Goal: Task Accomplishment & Management: Complete application form

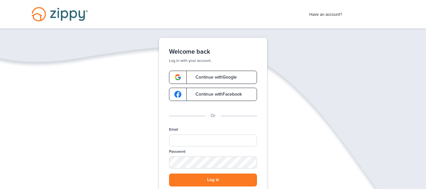
click at [232, 80] on link "Continue with Google" at bounding box center [213, 77] width 88 height 13
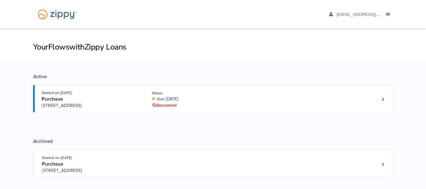
scroll to position [44, 0]
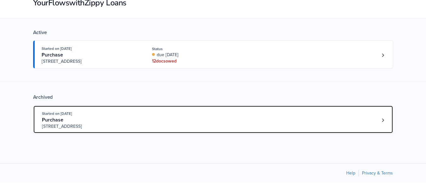
click at [382, 125] on link "Started on Jul. 17th, 2025 Purchase 5900 W. CR 350 N #43, Muncie, IN, 47304" at bounding box center [213, 119] width 360 height 28
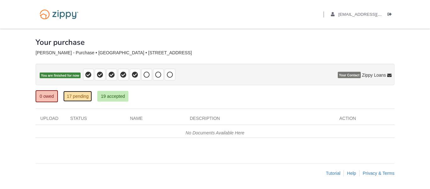
click at [74, 98] on link "17 pending" at bounding box center [77, 96] width 29 height 11
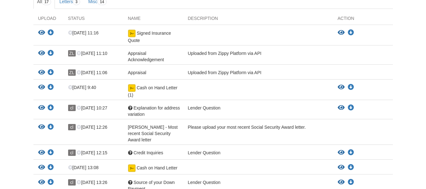
scroll to position [115, 0]
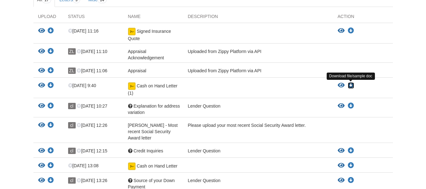
click at [352, 86] on icon "Download Cash on Hand Letter (1)" at bounding box center [350, 85] width 6 height 6
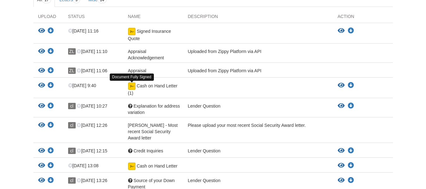
click at [131, 88] on img at bounding box center [132, 86] width 8 height 8
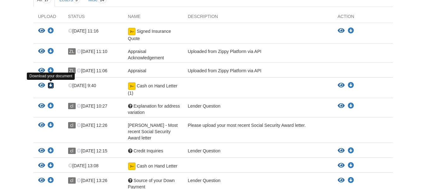
click at [52, 85] on icon "Download Cash on Hand Letter (1)" at bounding box center [51, 85] width 6 height 6
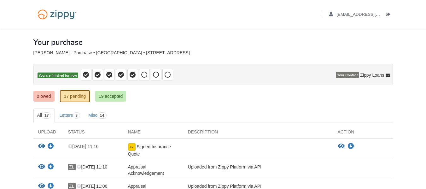
scroll to position [60, 0]
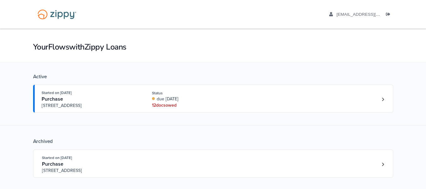
scroll to position [44, 0]
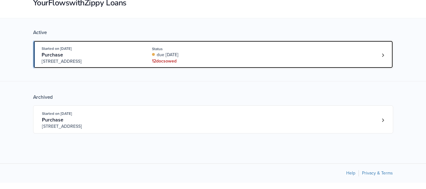
click at [263, 60] on div "Started on Aug. 13th, 2025 Purchase 3701 Harvest Dr, Muncie, IN, 47303 Status d…" at bounding box center [210, 54] width 336 height 19
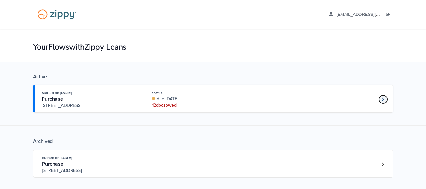
click at [381, 98] on icon "Loan number 4213606" at bounding box center [382, 99] width 2 height 4
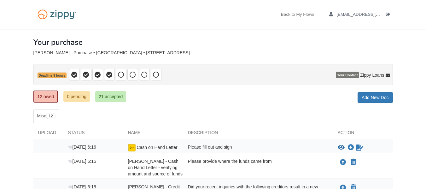
scroll to position [80, 0]
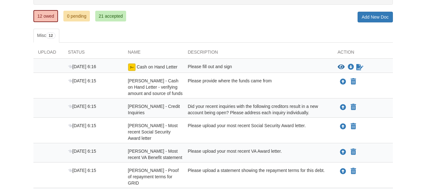
click at [425, 78] on html "Back to My Flows [EMAIL_ADDRESS][DOMAIN_NAME] Logout" at bounding box center [213, 150] width 426 height 461
click at [359, 67] on icon "Sign Form" at bounding box center [359, 67] width 7 height 6
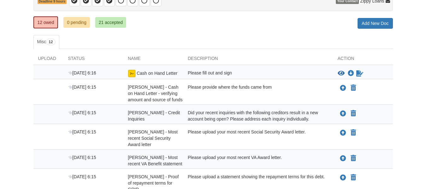
scroll to position [76, 0]
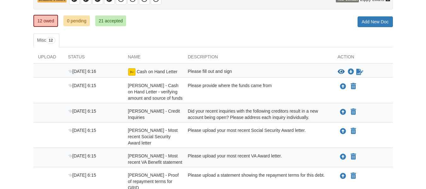
click at [425, 89] on html "Back to My Flows [EMAIL_ADDRESS][DOMAIN_NAME] Logout" at bounding box center [213, 154] width 426 height 461
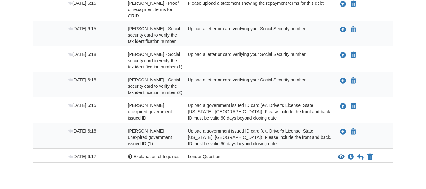
scroll to position [249, 0]
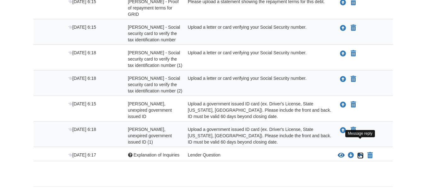
click at [357, 152] on icon at bounding box center [360, 155] width 6 height 6
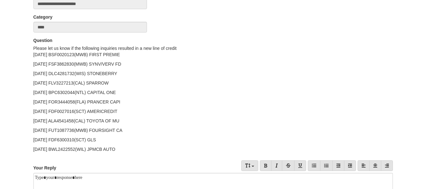
scroll to position [75, 0]
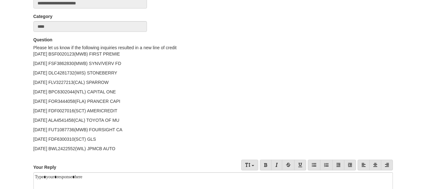
drag, startPoint x: 430, startPoint y: 80, endPoint x: 430, endPoint y: 94, distance: 14.2
click at [425, 94] on html "[EMAIL_ADDRESS][DOMAIN_NAME] Logout" at bounding box center [213, 117] width 426 height 384
click at [137, 54] on p "[DATE] BSF0020123(MWB) FIRST PREMIE" at bounding box center [212, 54] width 359 height 6
click at [137, 54] on p "7/24/25 BSF0020123(MWB) FIRST PREMIE" at bounding box center [212, 54] width 359 height 6
drag, startPoint x: 37, startPoint y: 53, endPoint x: 123, endPoint y: 146, distance: 126.4
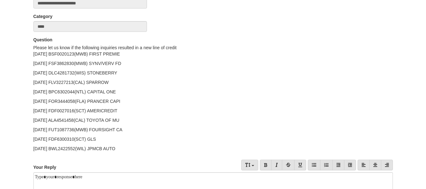
click at [123, 146] on div "7/24/25 BSF0020123(MWB) FIRST PREMIE 7/11/25 FSF3862830(MWB) SYNV/VERV FD 7/10/…" at bounding box center [212, 101] width 359 height 101
copy div "7/24/25 BSF0020123(MWB) FIRST PREMIE 7/11/25 FSF3862830(MWB) SYNV/VERV FD 7/10/…"
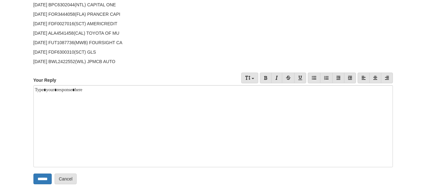
scroll to position [169, 0]
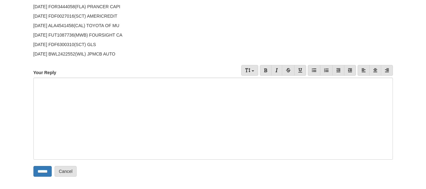
click at [103, 133] on div at bounding box center [212, 118] width 359 height 82
paste div
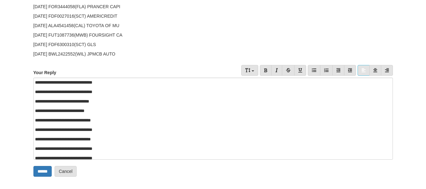
scroll to position [25, 0]
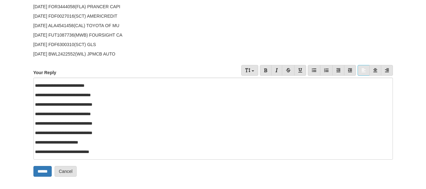
click at [128, 88] on p "**********" at bounding box center [210, 85] width 351 height 6
click at [134, 94] on p "**********" at bounding box center [210, 95] width 351 height 6
click at [138, 106] on p "**********" at bounding box center [210, 104] width 351 height 6
click at [140, 114] on p "**********" at bounding box center [210, 114] width 351 height 6
click at [140, 128] on div "**********" at bounding box center [212, 118] width 359 height 82
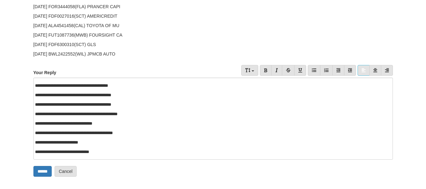
click at [142, 120] on div "**********" at bounding box center [212, 118] width 359 height 82
click at [135, 146] on div "**********" at bounding box center [212, 118] width 359 height 82
click at [140, 142] on p "**********" at bounding box center [210, 142] width 351 height 6
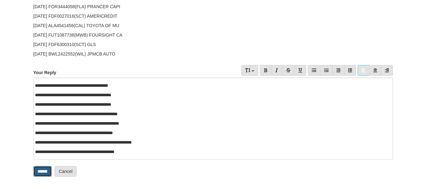
click at [38, 168] on input "******" at bounding box center [42, 171] width 18 height 11
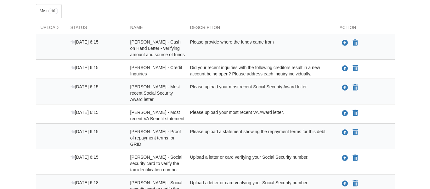
scroll to position [110, 0]
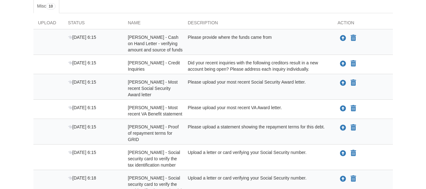
drag, startPoint x: 430, startPoint y: 32, endPoint x: 430, endPoint y: 78, distance: 46.3
click at [425, 78] on html "Back to My Flows clewis9985@gmail.com Logout" at bounding box center [213, 106] width 426 height 432
click at [341, 83] on icon "Upload Charlie Lewis - Most recent Social Security Award letter" at bounding box center [343, 83] width 6 height 6
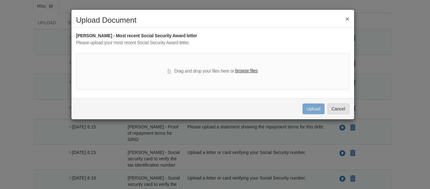
click at [252, 71] on label "browse files" at bounding box center [246, 70] width 22 height 7
click at [0, 0] on input "browse files" at bounding box center [0, 0] width 0 height 0
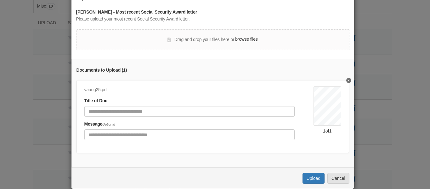
scroll to position [38, 0]
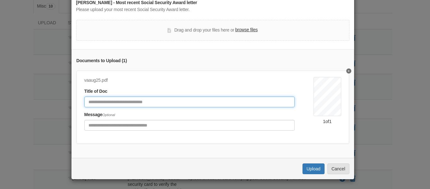
click at [219, 98] on input "Document Title" at bounding box center [189, 101] width 210 height 11
click at [117, 97] on input "**********" at bounding box center [189, 101] width 210 height 11
type input "**********"
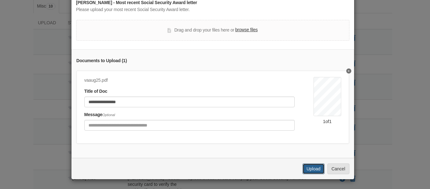
click at [312, 169] on button "Upload" at bounding box center [314, 168] width 22 height 11
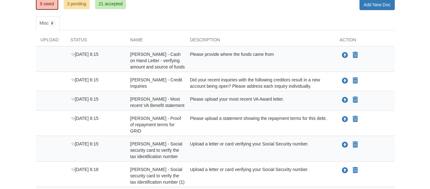
scroll to position [94, 0]
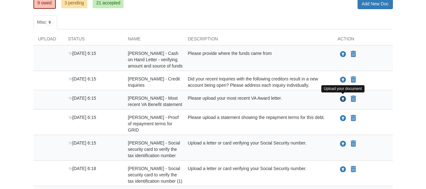
click at [342, 100] on icon "Upload Charlie Lewis - Most recent VA Benefit statement" at bounding box center [343, 99] width 6 height 6
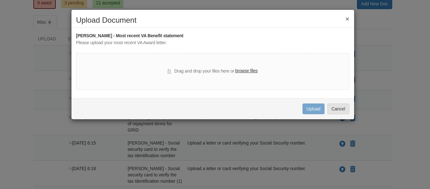
click at [251, 72] on label "browse files" at bounding box center [246, 70] width 22 height 7
click at [0, 0] on input "browse files" at bounding box center [0, 0] width 0 height 0
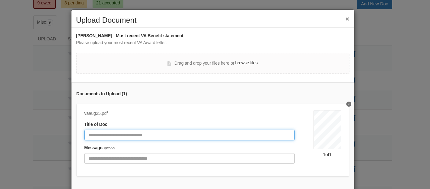
click at [190, 135] on input "Document Title" at bounding box center [189, 134] width 210 height 11
type input "**********"
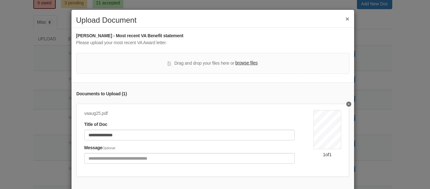
scroll to position [38, 0]
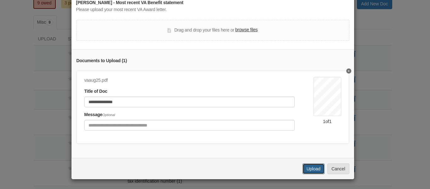
click at [312, 171] on button "Upload" at bounding box center [314, 168] width 22 height 11
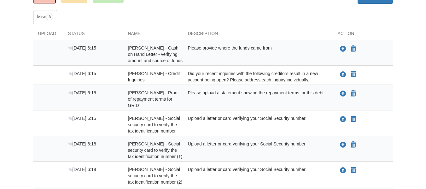
scroll to position [102, 0]
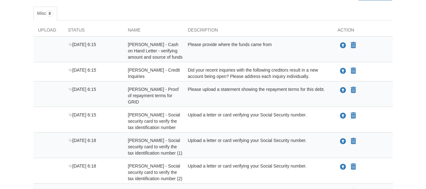
click at [420, 72] on body "Back to My Flows clewis9985@gmail.com Logout" at bounding box center [213, 91] width 426 height 387
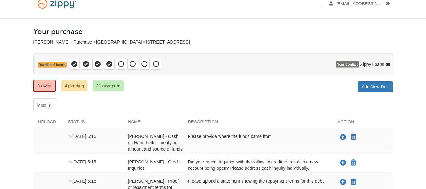
scroll to position [9, 0]
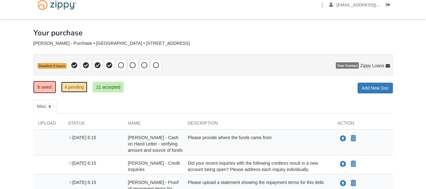
click at [77, 84] on link "4 pending" at bounding box center [74, 87] width 26 height 11
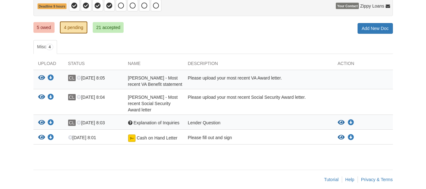
scroll to position [69, 0]
click at [42, 25] on link "5 owed" at bounding box center [43, 27] width 21 height 11
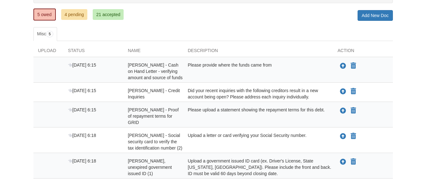
scroll to position [83, 0]
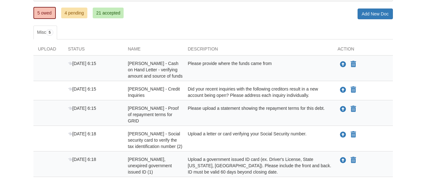
drag, startPoint x: 430, startPoint y: 45, endPoint x: 430, endPoint y: 94, distance: 48.5
click at [425, 94] on html "Back to My Flows clewis9985@gmail.com Logout" at bounding box center [213, 72] width 426 height 311
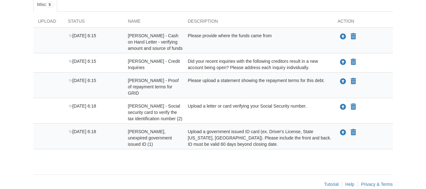
scroll to position [57, 0]
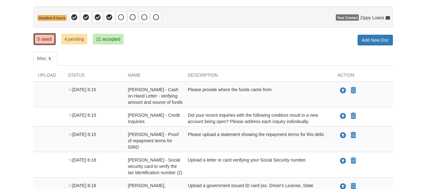
click at [42, 44] on link "5 owed" at bounding box center [44, 39] width 22 height 12
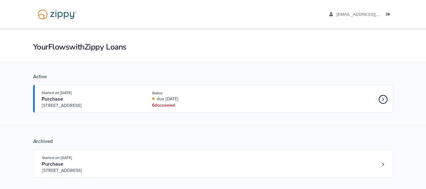
click at [385, 102] on link "Loan number 4213606" at bounding box center [382, 98] width 9 height 9
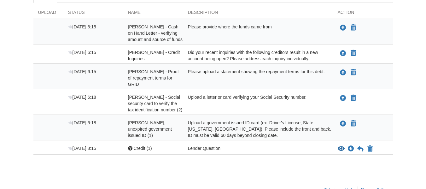
scroll to position [124, 0]
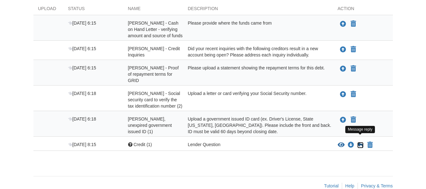
click at [360, 142] on icon at bounding box center [360, 145] width 6 height 6
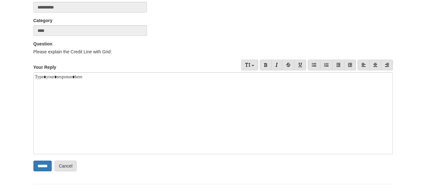
scroll to position [72, 0]
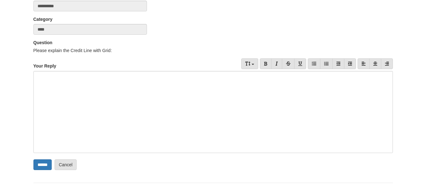
click at [132, 87] on div at bounding box center [212, 112] width 359 height 82
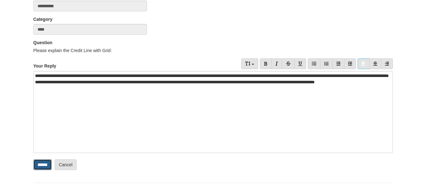
click at [40, 163] on input "******" at bounding box center [42, 164] width 18 height 11
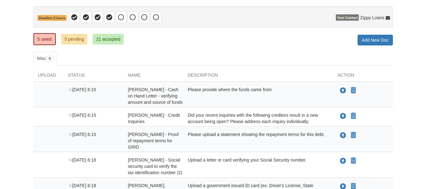
scroll to position [82, 0]
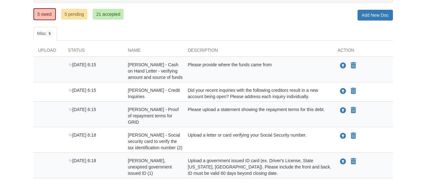
drag, startPoint x: 430, startPoint y: 67, endPoint x: 427, endPoint y: 115, distance: 48.0
click at [425, 115] on html "Back to My Flows [EMAIL_ADDRESS][DOMAIN_NAME] Logout" at bounding box center [213, 73] width 426 height 311
